Goal: Information Seeking & Learning: Find specific fact

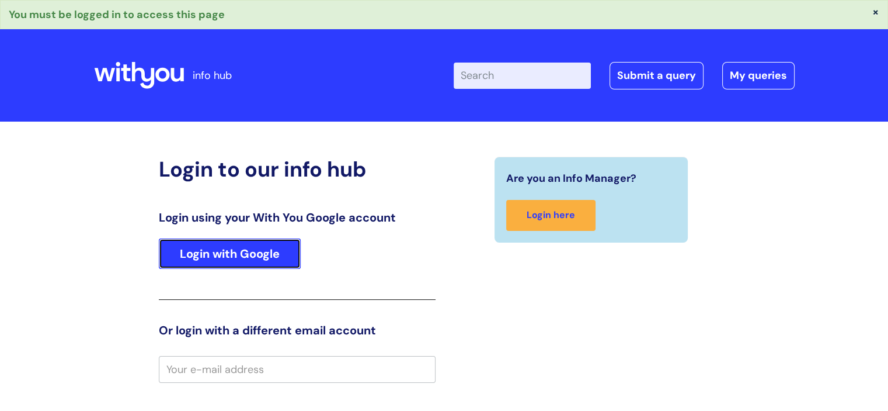
click at [256, 251] on link "Login with Google" at bounding box center [230, 253] width 142 height 30
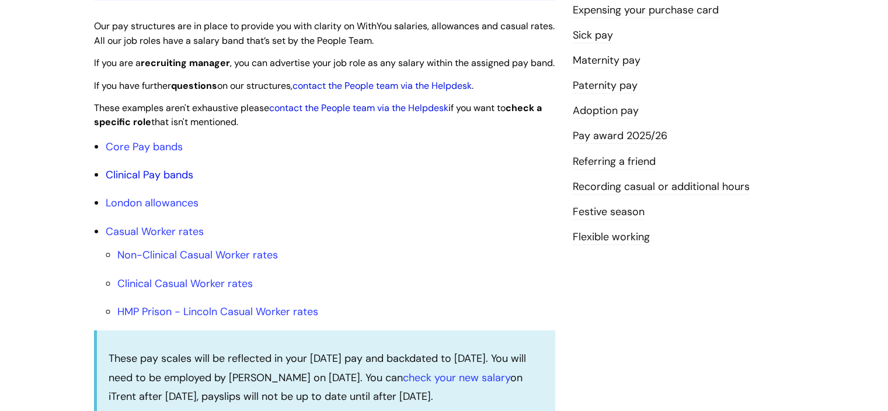
click at [173, 182] on link "Clinical Pay bands" at bounding box center [150, 175] width 88 height 14
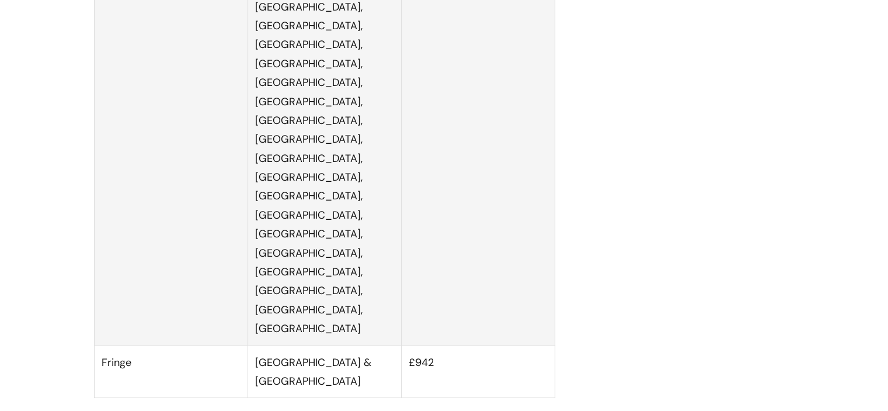
scroll to position [2869, 0]
